Goal: Information Seeking & Learning: Learn about a topic

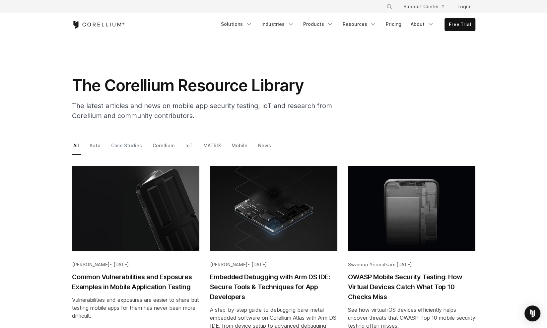
click at [129, 145] on link "Case Studies" at bounding box center [127, 148] width 34 height 14
